Goal: Transaction & Acquisition: Purchase product/service

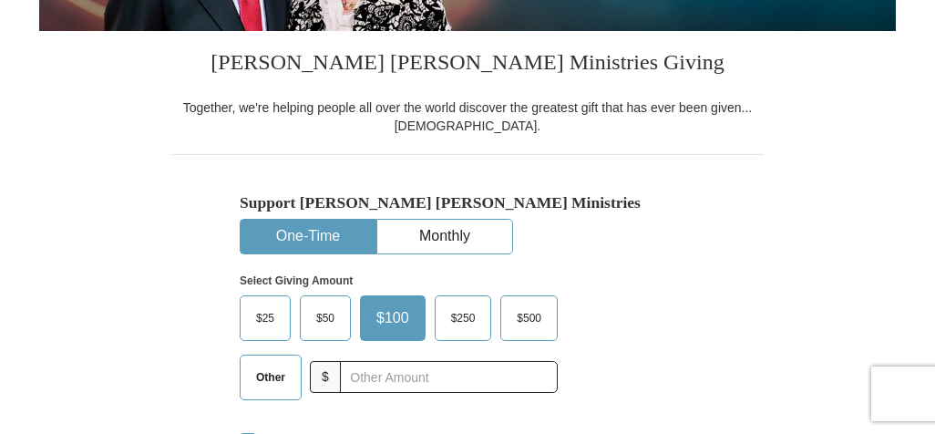
click at [263, 371] on span "Other" at bounding box center [270, 377] width 47 height 27
click at [0, 0] on input "Other" at bounding box center [0, 0] width 0 height 0
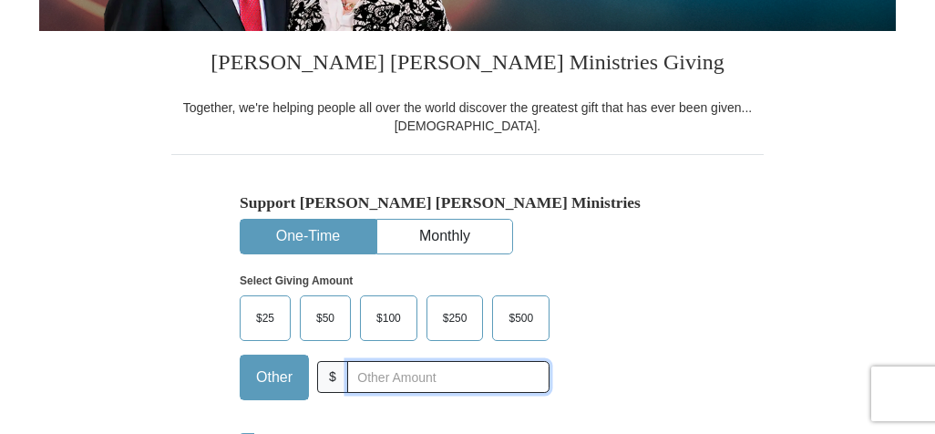
scroll to position [758, 0]
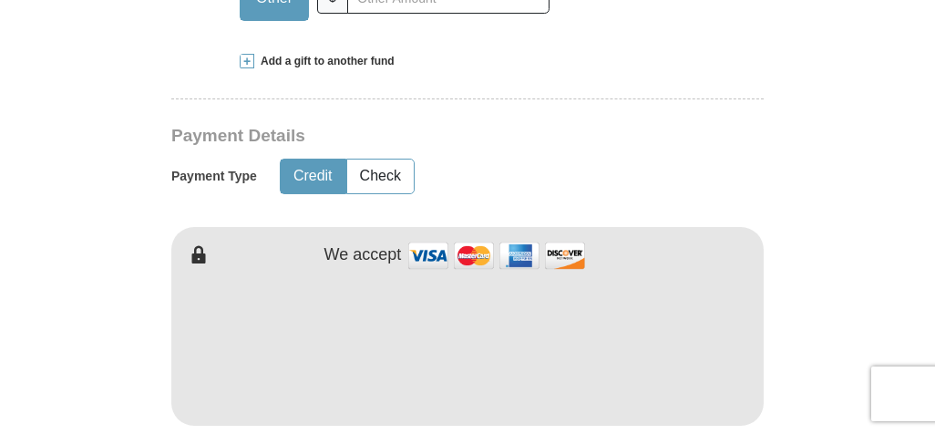
click at [244, 65] on span at bounding box center [247, 61] width 15 height 15
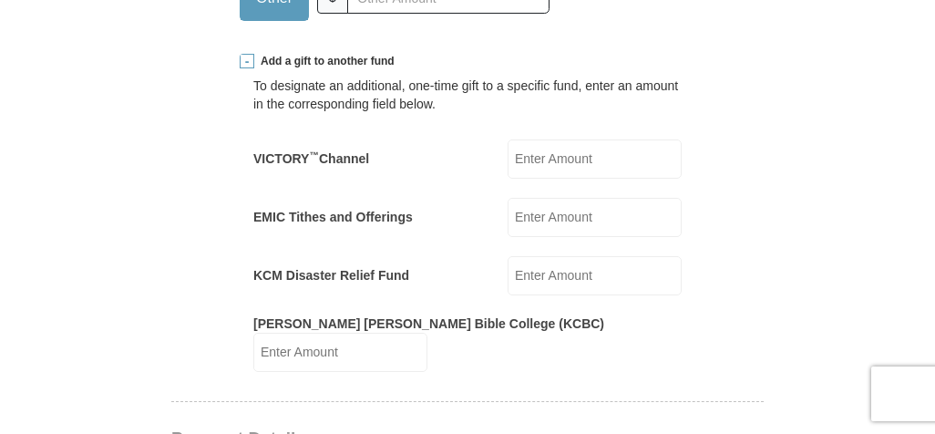
click at [530, 221] on input "EMIC Tithes and Offerings" at bounding box center [595, 217] width 174 height 39
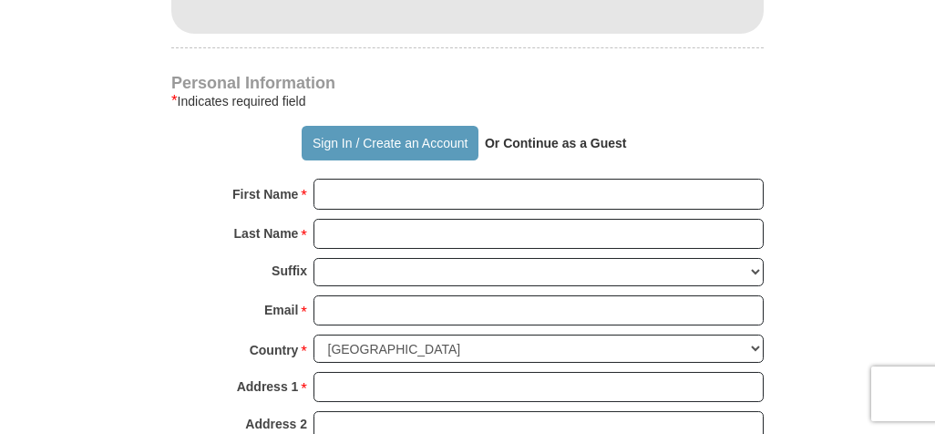
scroll to position [1517, 0]
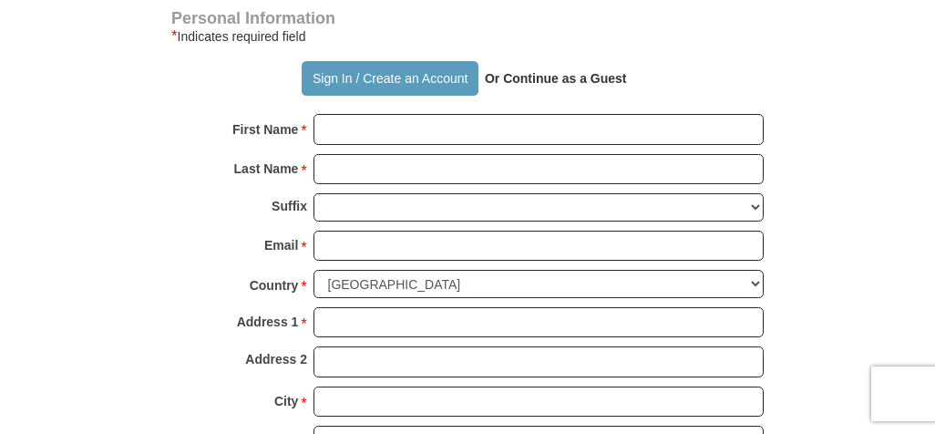
type input "90"
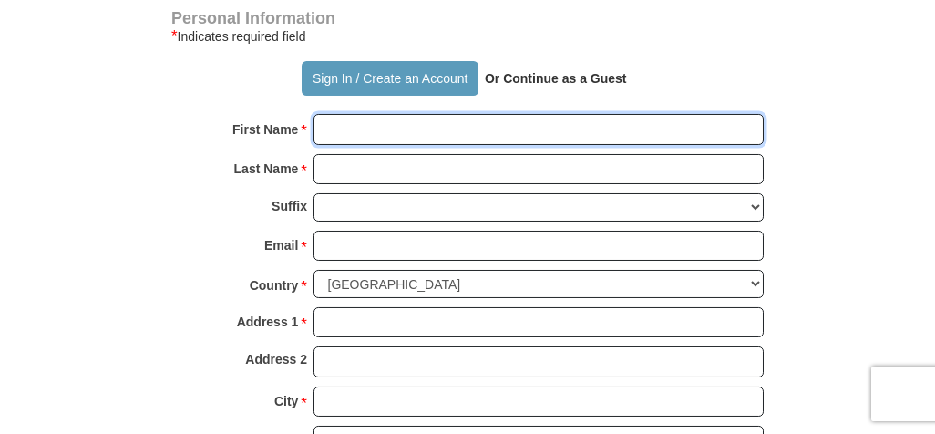
click at [547, 115] on input "First Name *" at bounding box center [539, 129] width 450 height 31
type input "[PERSON_NAME]"
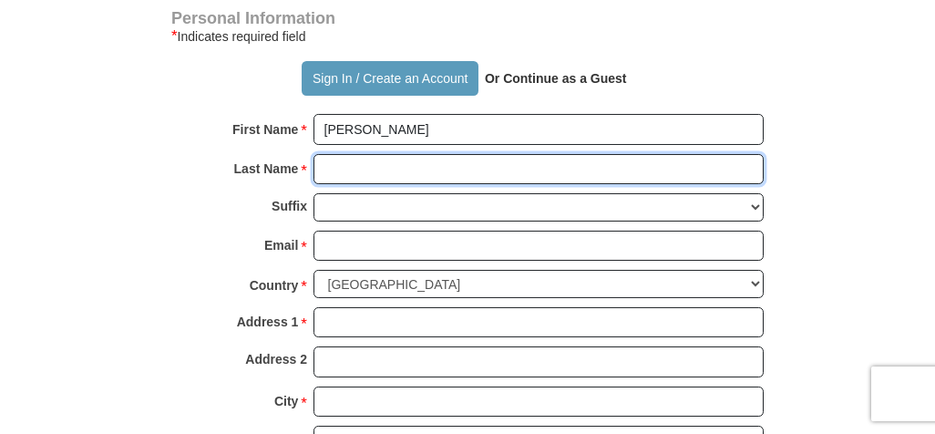
type input "Lal"
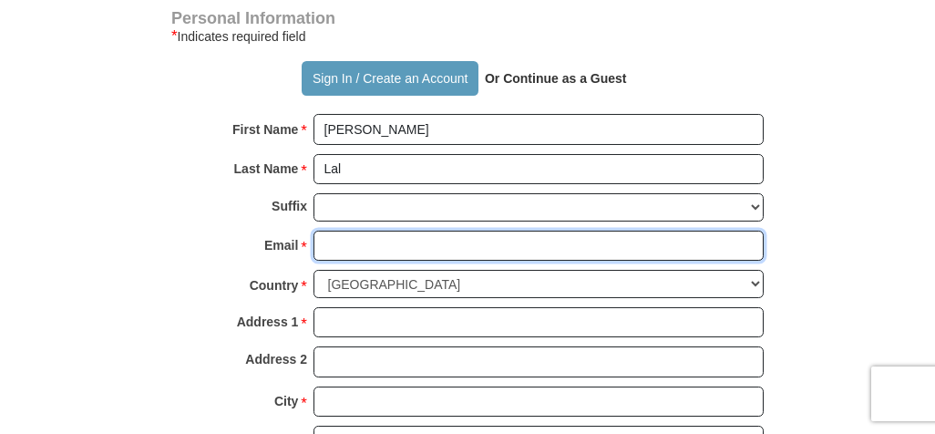
type input "[EMAIL_ADDRESS][DOMAIN_NAME]"
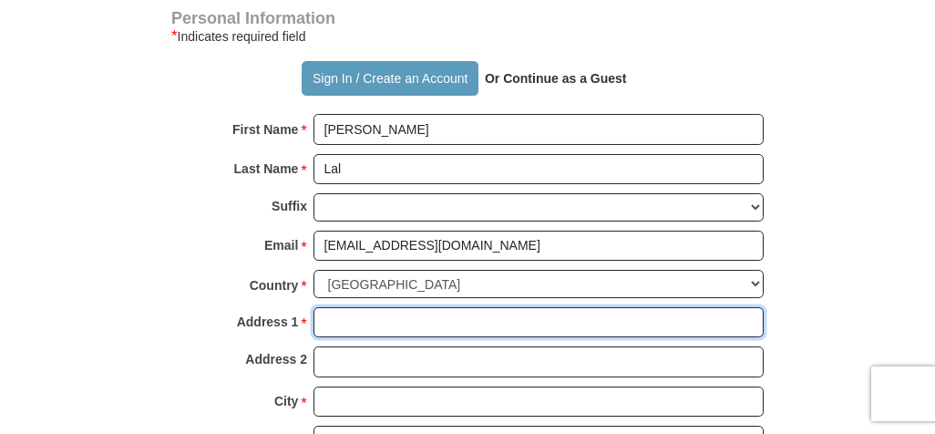
type input "1723 Pecos Circle"
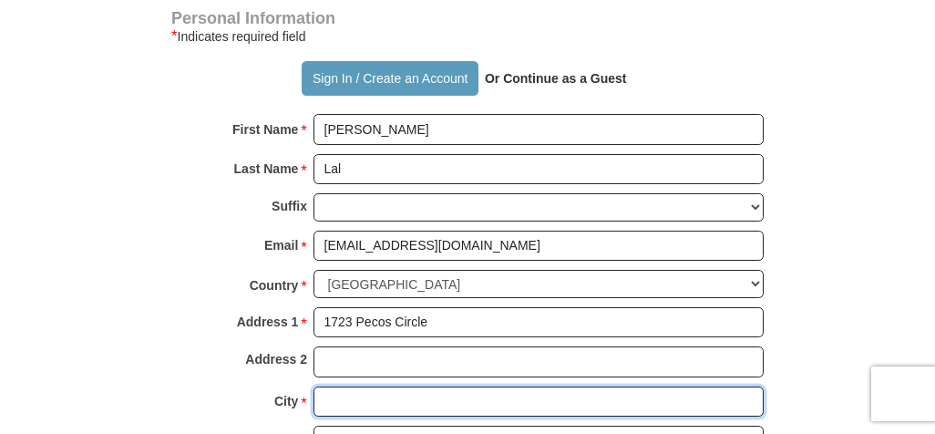
type input "Stockton"
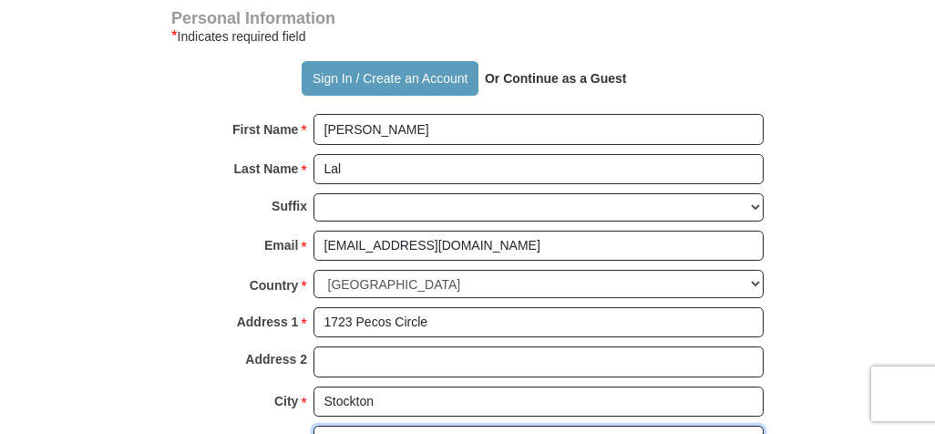
select select "CA"
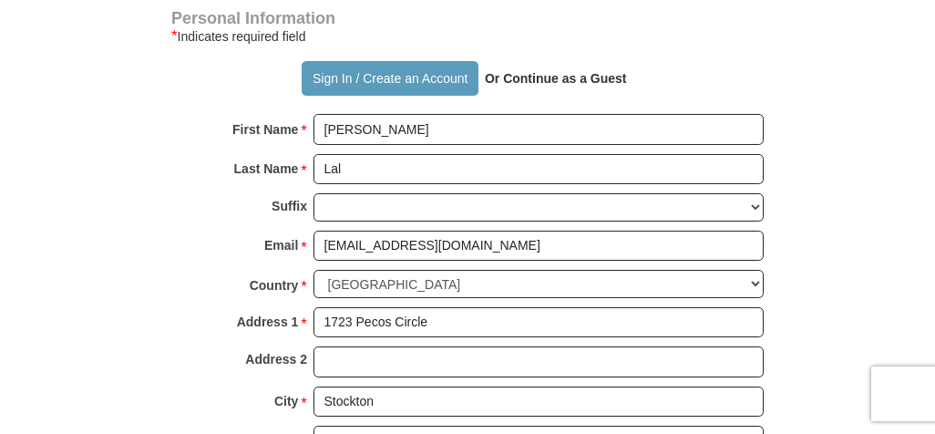
type input "95209"
type input "2098989773"
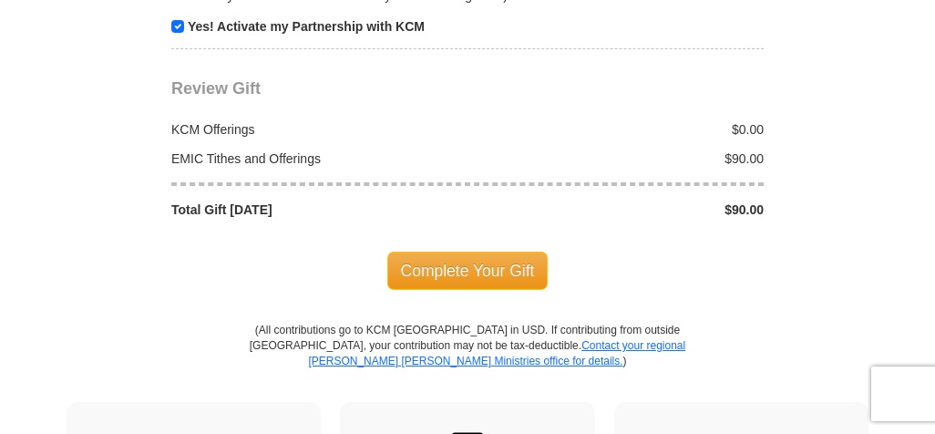
scroll to position [2275, 0]
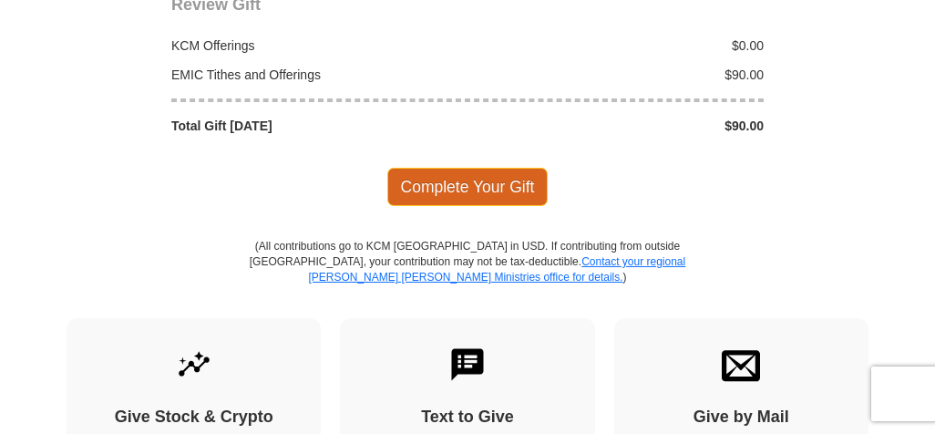
click at [520, 168] on span "Complete Your Gift" at bounding box center [467, 187] width 161 height 38
